Goal: Information Seeking & Learning: Check status

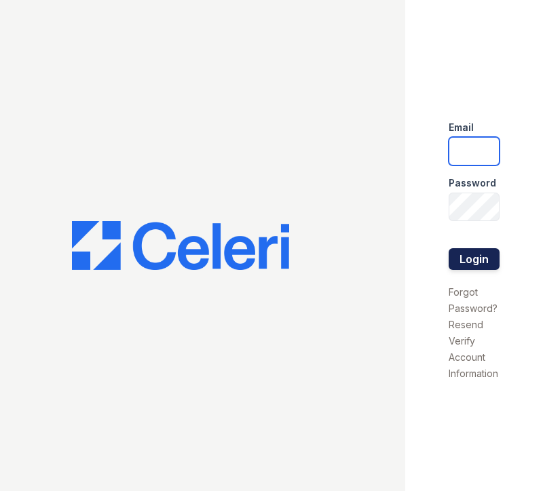
type input "[EMAIL_ADDRESS][DOMAIN_NAME]"
click at [465, 254] on button "Login" at bounding box center [473, 259] width 51 height 22
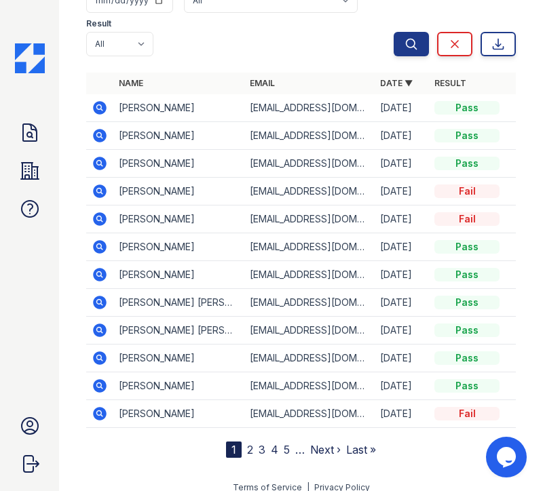
scroll to position [193, 0]
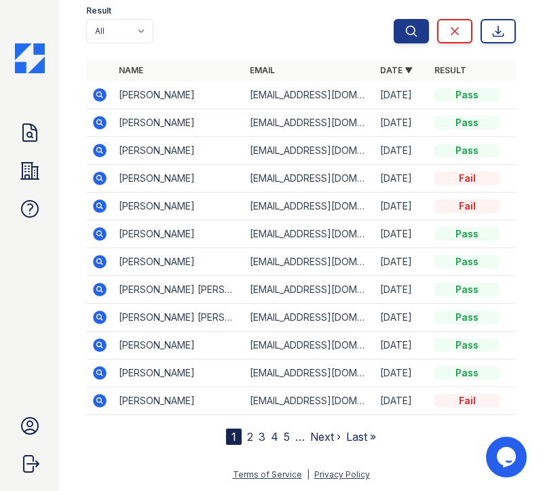
click at [249, 434] on link "2" at bounding box center [250, 437] width 6 height 14
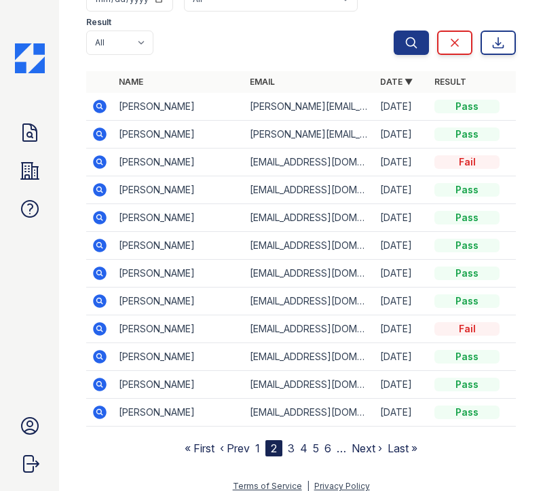
scroll to position [155, 0]
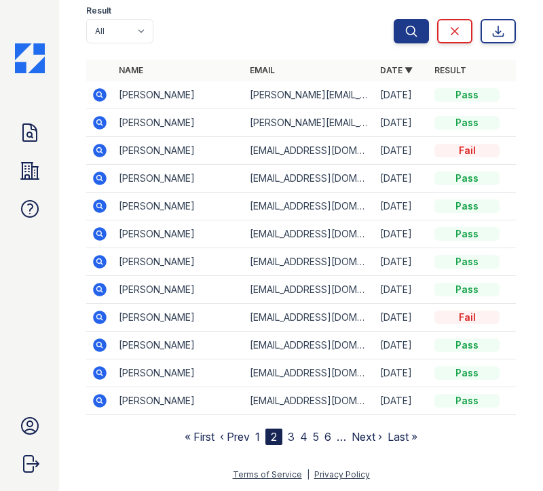
click at [257, 437] on link "1" at bounding box center [257, 437] width 5 height 14
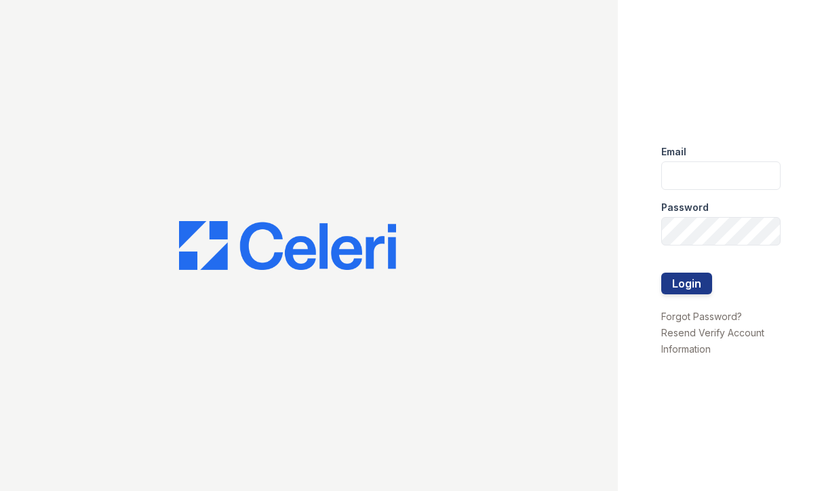
type input "[EMAIL_ADDRESS][DOMAIN_NAME]"
click at [679, 295] on div at bounding box center [720, 301] width 119 height 14
click at [677, 286] on button "Login" at bounding box center [686, 284] width 51 height 22
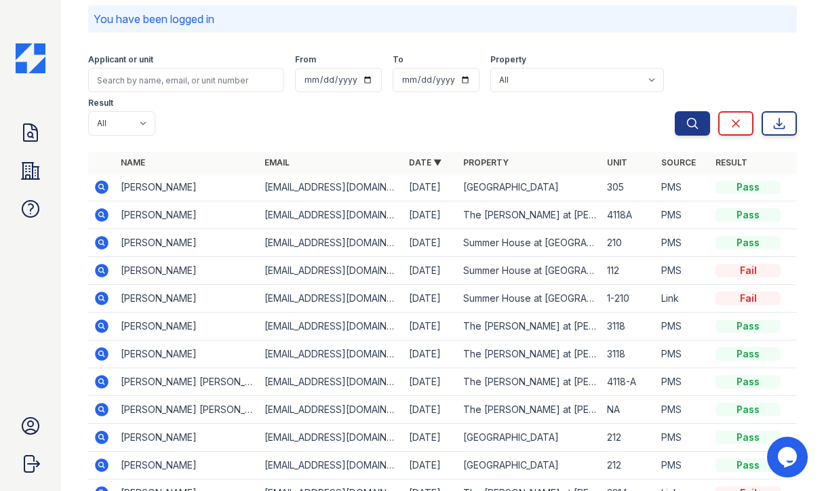
scroll to position [79, 0]
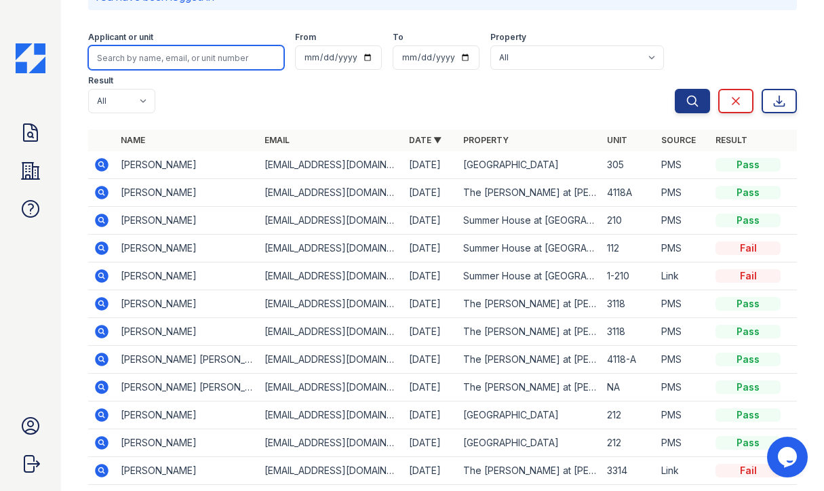
click at [166, 55] on input "search" at bounding box center [186, 57] width 196 height 24
type input "harris"
click at [675, 89] on button "Search" at bounding box center [692, 101] width 35 height 24
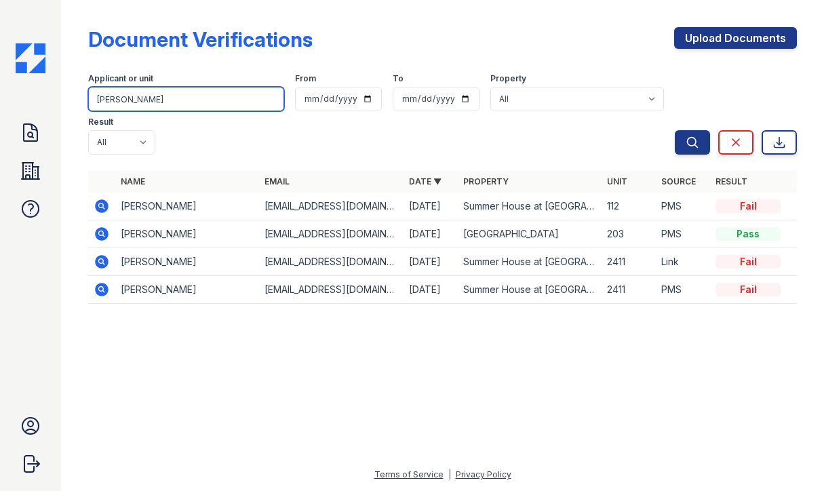
click at [138, 104] on input "harris" at bounding box center [186, 99] width 196 height 24
type input "h"
type input "elijah"
click at [675, 130] on button "Search" at bounding box center [692, 142] width 35 height 24
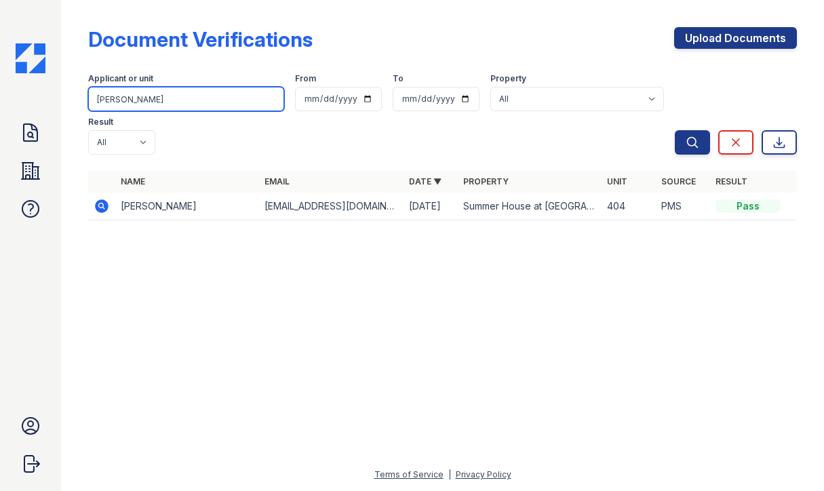
click at [150, 103] on input "elijah" at bounding box center [186, 99] width 196 height 24
type input "e"
type input "harris"
click at [675, 130] on button "Search" at bounding box center [692, 142] width 35 height 24
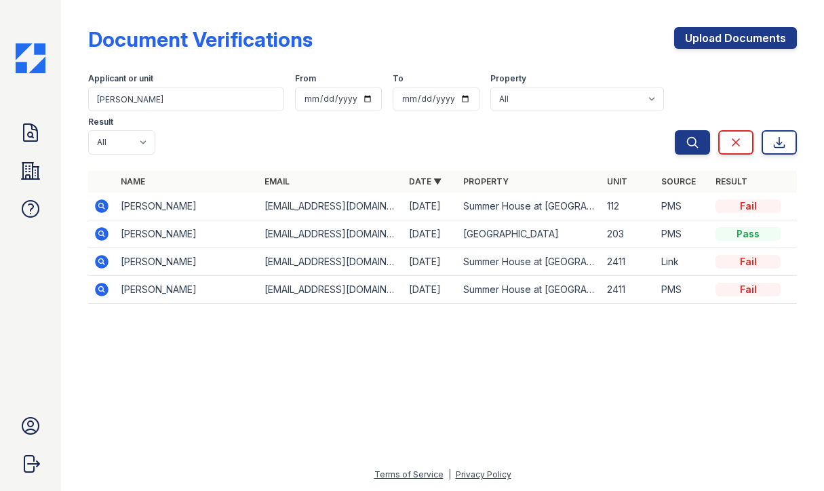
click at [98, 227] on icon at bounding box center [102, 234] width 14 height 14
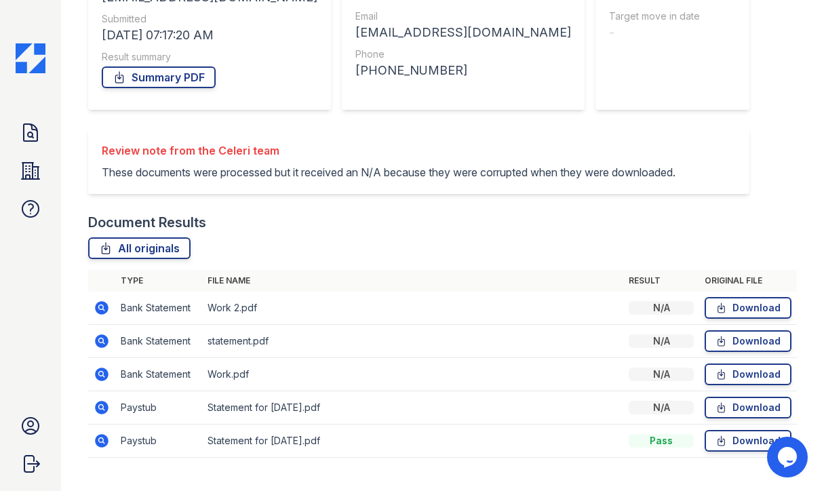
scroll to position [248, 0]
